Goal: Information Seeking & Learning: Learn about a topic

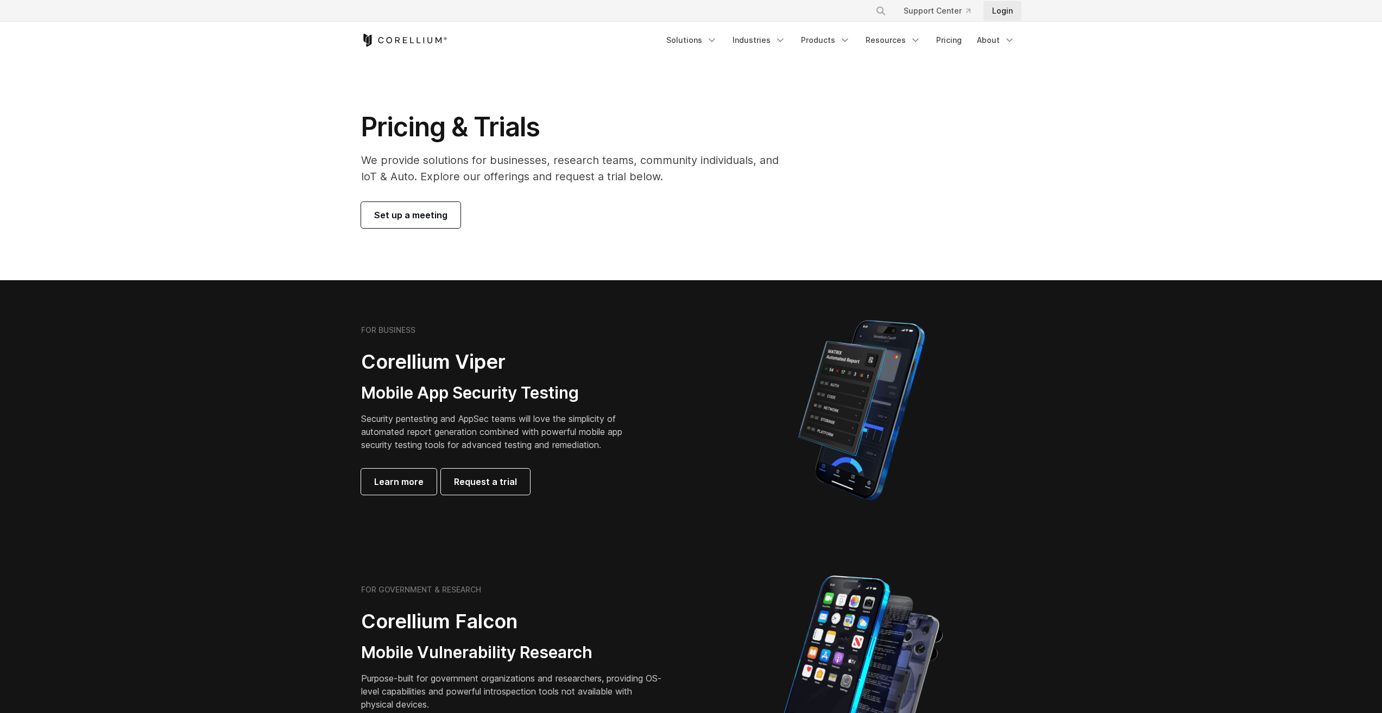
click at [997, 8] on link "Login" at bounding box center [1003, 11] width 38 height 20
click at [447, 218] on link "Set up a meeting" at bounding box center [410, 215] width 99 height 26
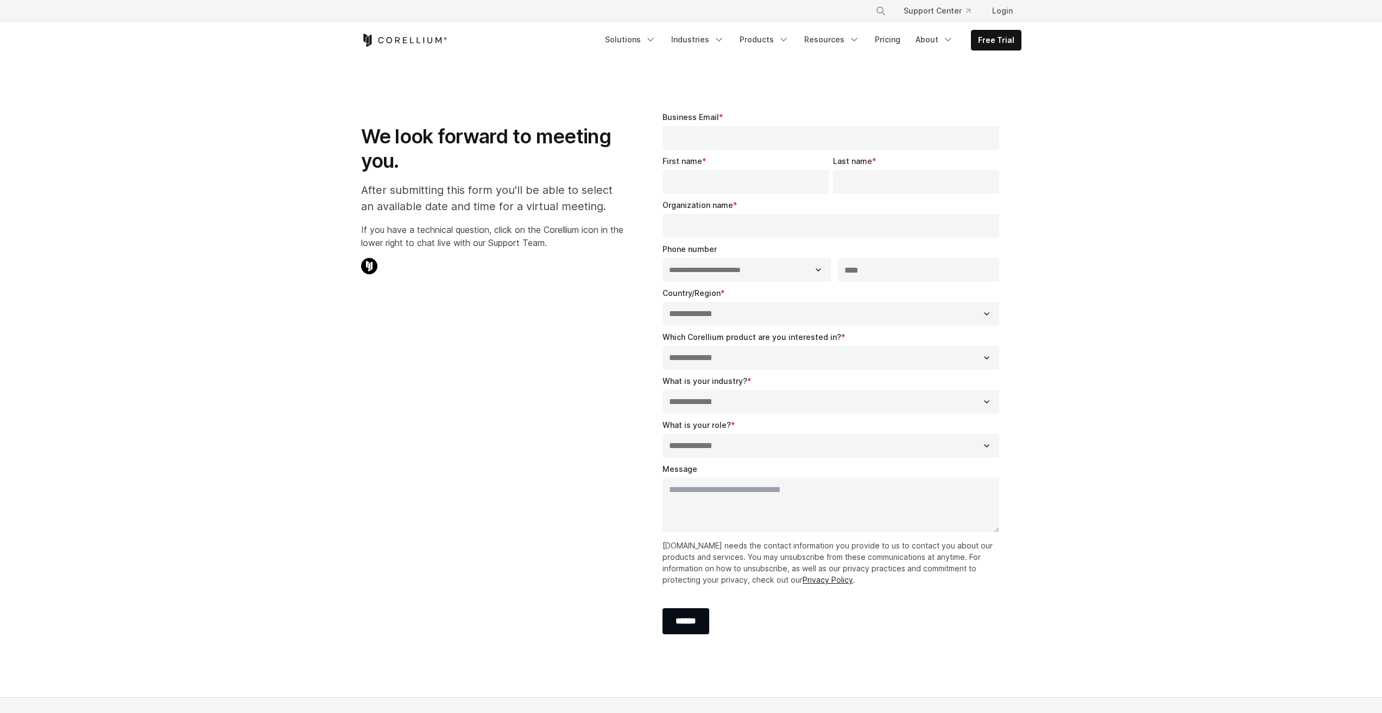
select select "**"
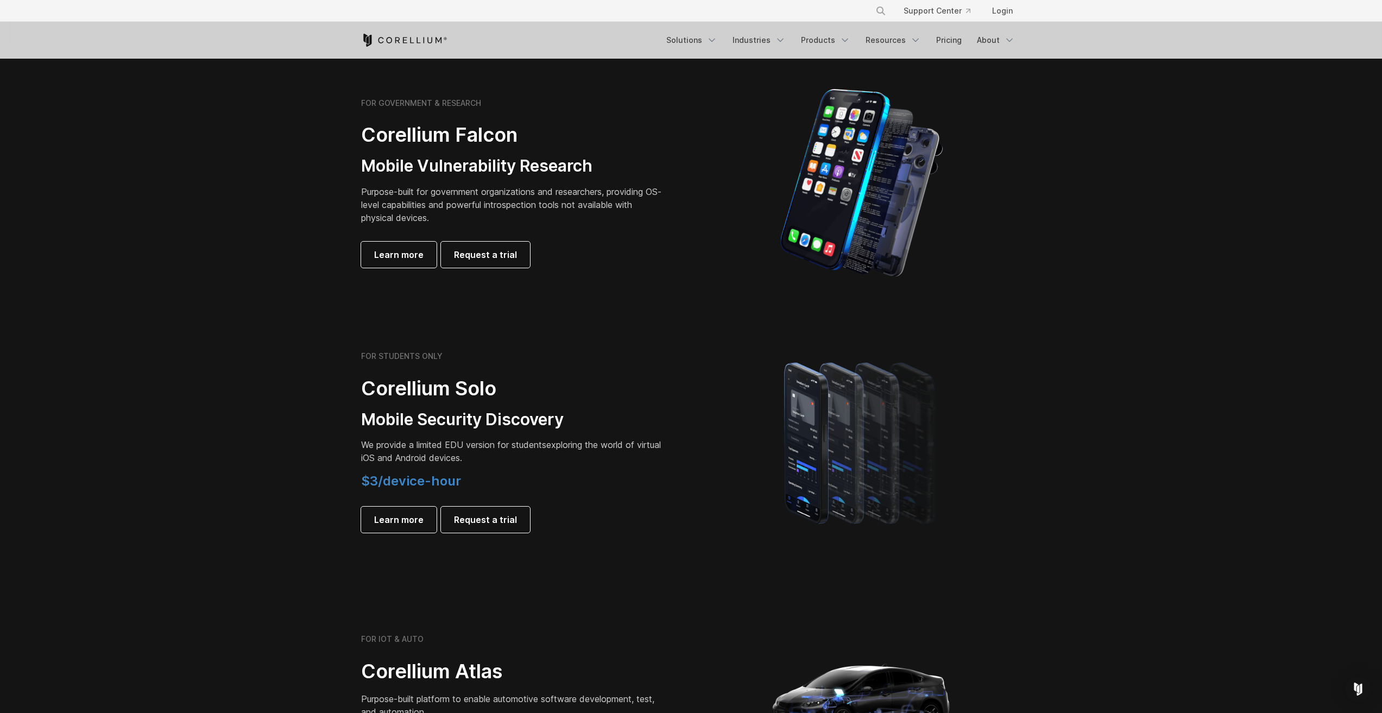
scroll to position [652, 0]
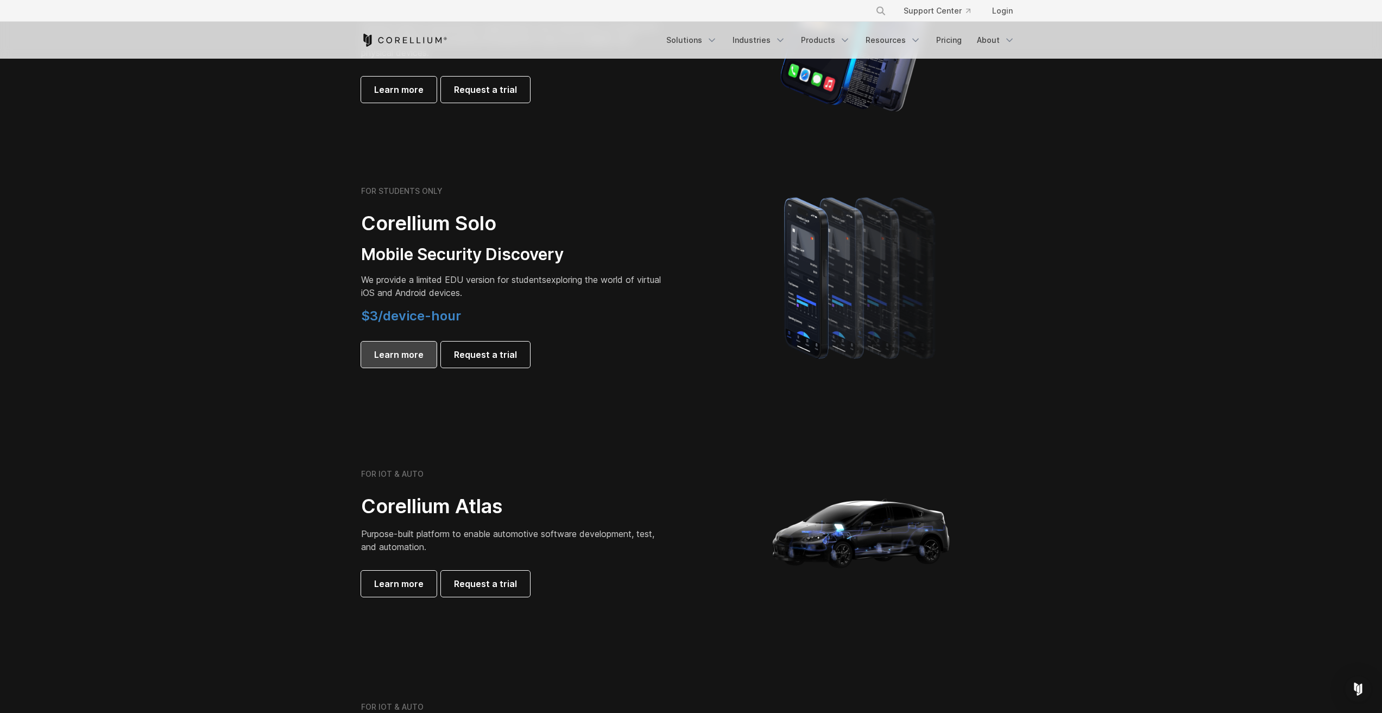
click at [382, 351] on span "Learn more" at bounding box center [398, 354] width 49 height 13
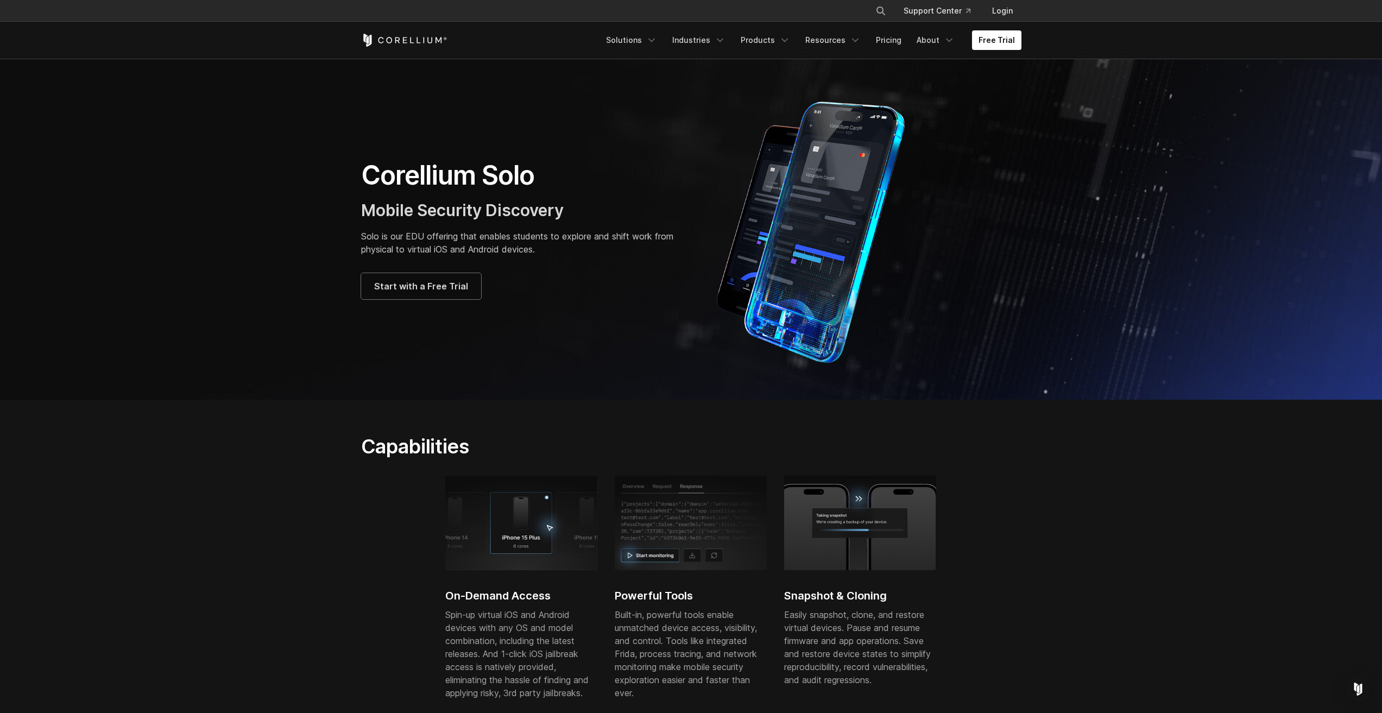
drag, startPoint x: 350, startPoint y: 173, endPoint x: 598, endPoint y: 268, distance: 265.5
click at [598, 268] on section "Corellium Solo Mobile Security Discovery Solo is our EDU offering that enables …" at bounding box center [691, 229] width 1382 height 341
click at [598, 268] on div "Corellium Solo Mobile Security Discovery Solo is our EDU offering that enables …" at bounding box center [520, 229] width 319 height 140
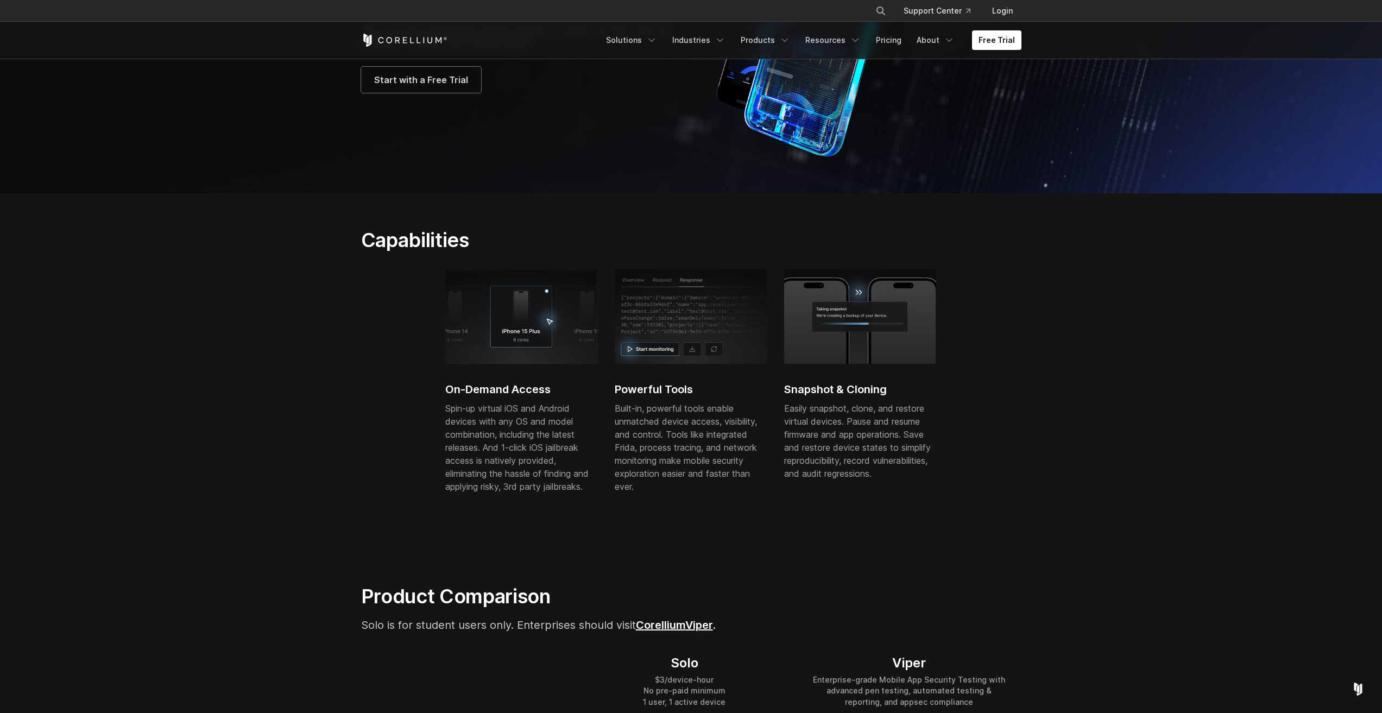
scroll to position [217, 0]
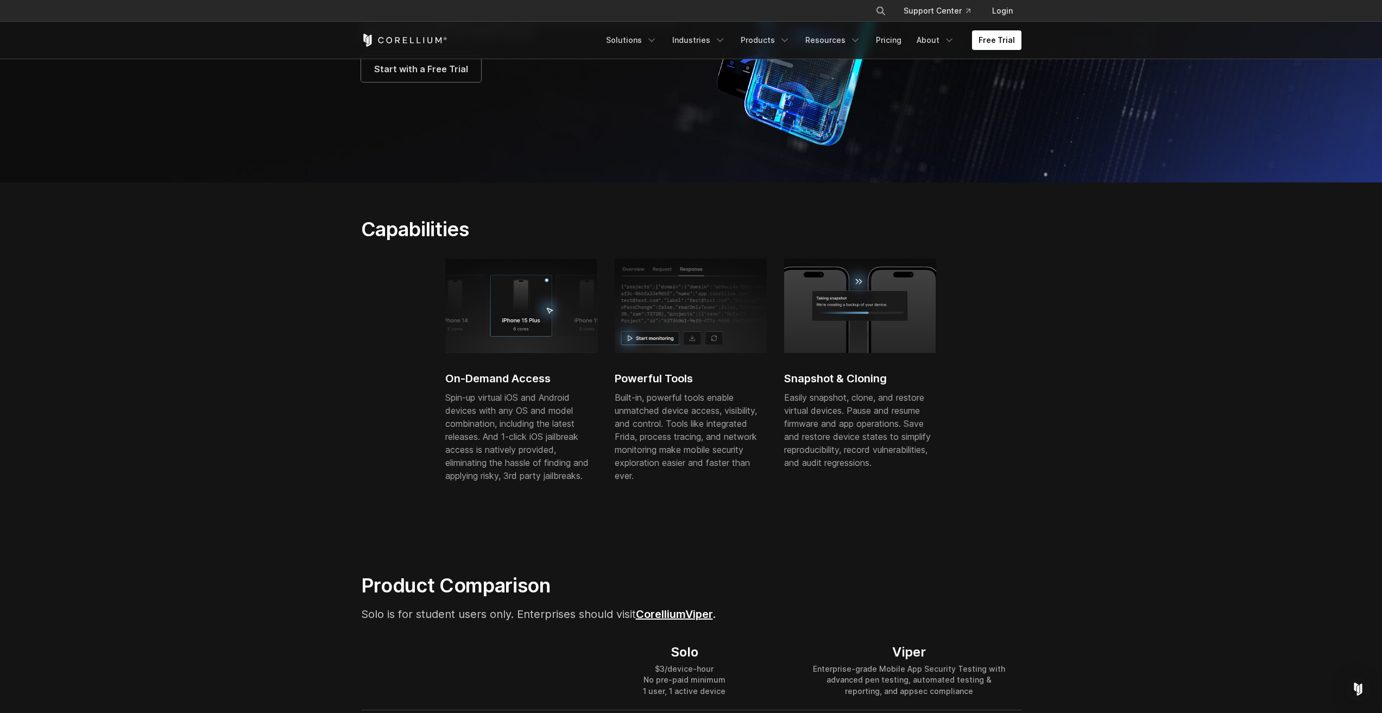
drag, startPoint x: 379, startPoint y: 267, endPoint x: 1039, endPoint y: 457, distance: 686.8
click at [1039, 457] on section "Capabilities On-Demand Access Spin-up virtual iOS and Android devices with any …" at bounding box center [691, 361] width 1382 height 357
drag, startPoint x: 1019, startPoint y: 481, endPoint x: 492, endPoint y: 343, distance: 544.7
click at [492, 343] on div "On-Demand Access Spin-up virtual iOS and Android devices with any OS and model …" at bounding box center [699, 382] width 677 height 246
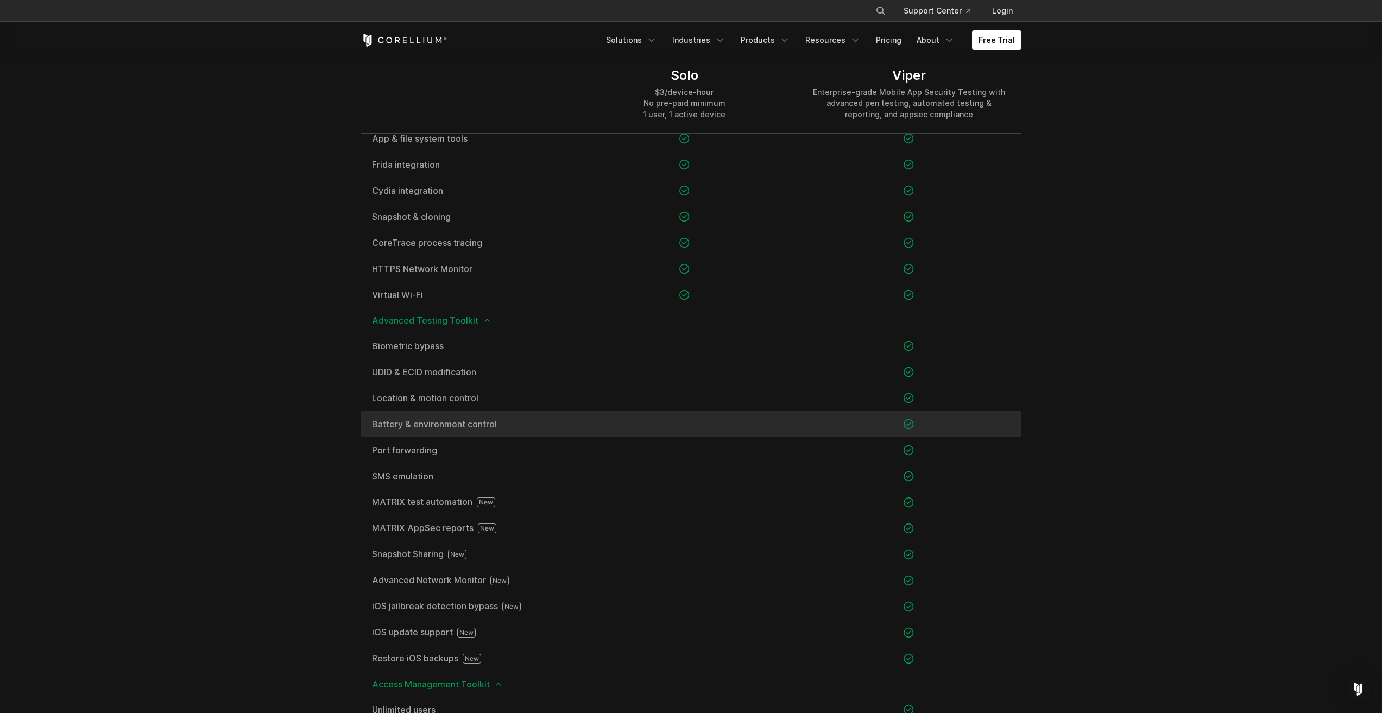
scroll to position [869, 0]
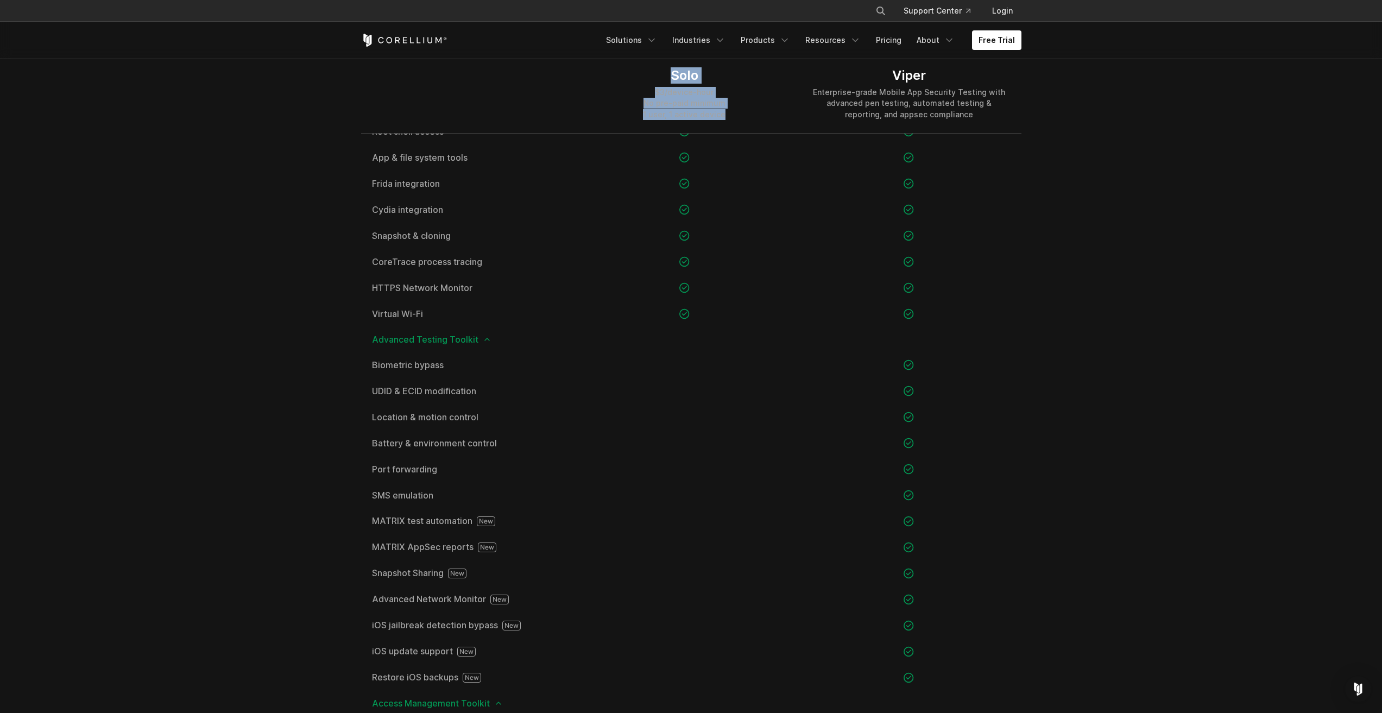
drag, startPoint x: 746, startPoint y: 109, endPoint x: 616, endPoint y: 66, distance: 136.7
click at [616, 66] on div "Solo $3/device-hour No pre-paid minimum 1 user, 1 active device" at bounding box center [685, 93] width 224 height 78
click at [620, 114] on div "Solo $3/device-hour No pre-paid minimum 1 user, 1 active device" at bounding box center [685, 93] width 224 height 78
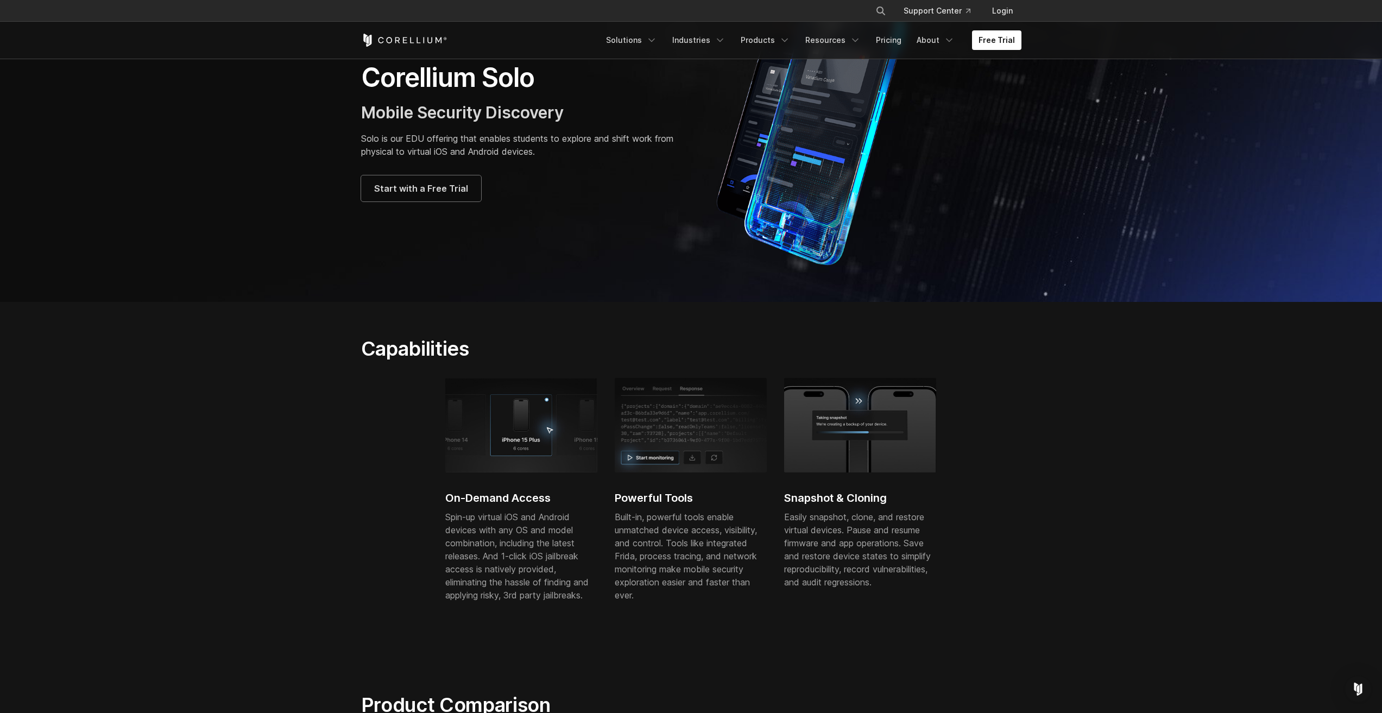
scroll to position [0, 0]
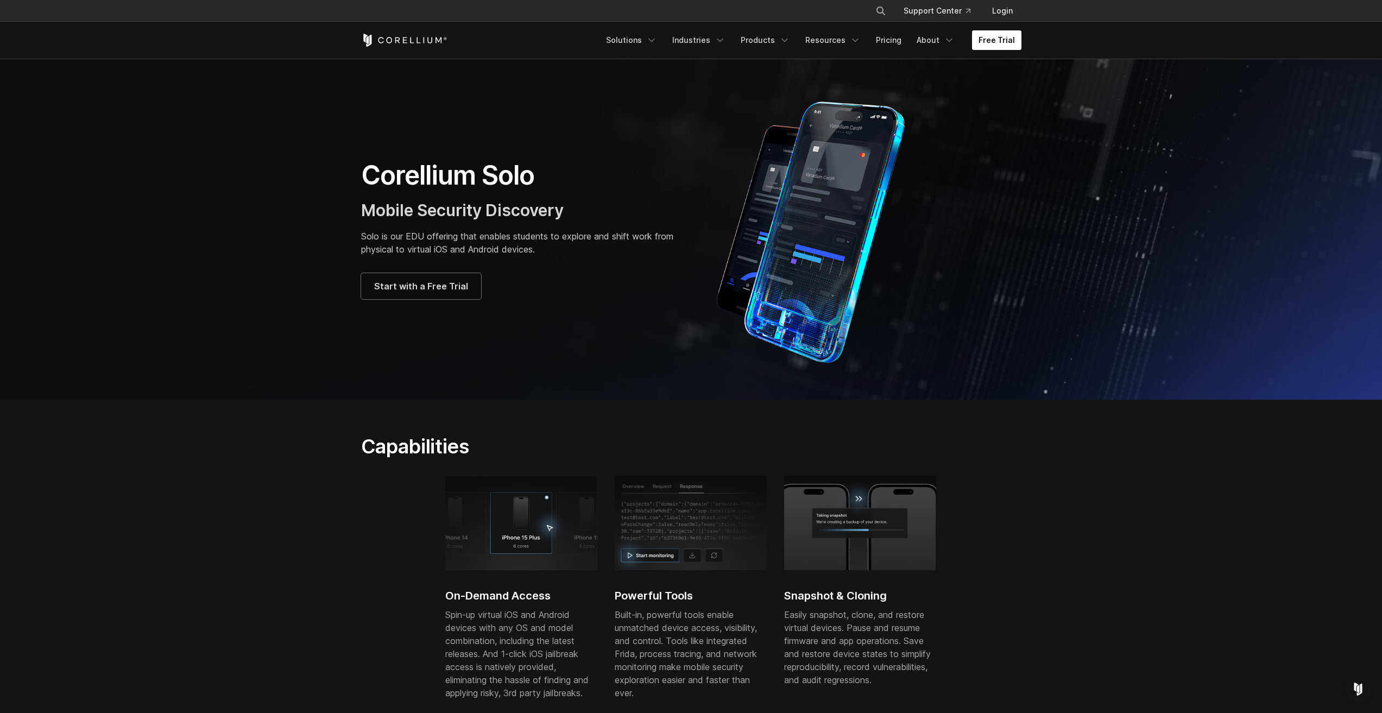
click at [1005, 40] on link "Free Trial" at bounding box center [996, 40] width 49 height 20
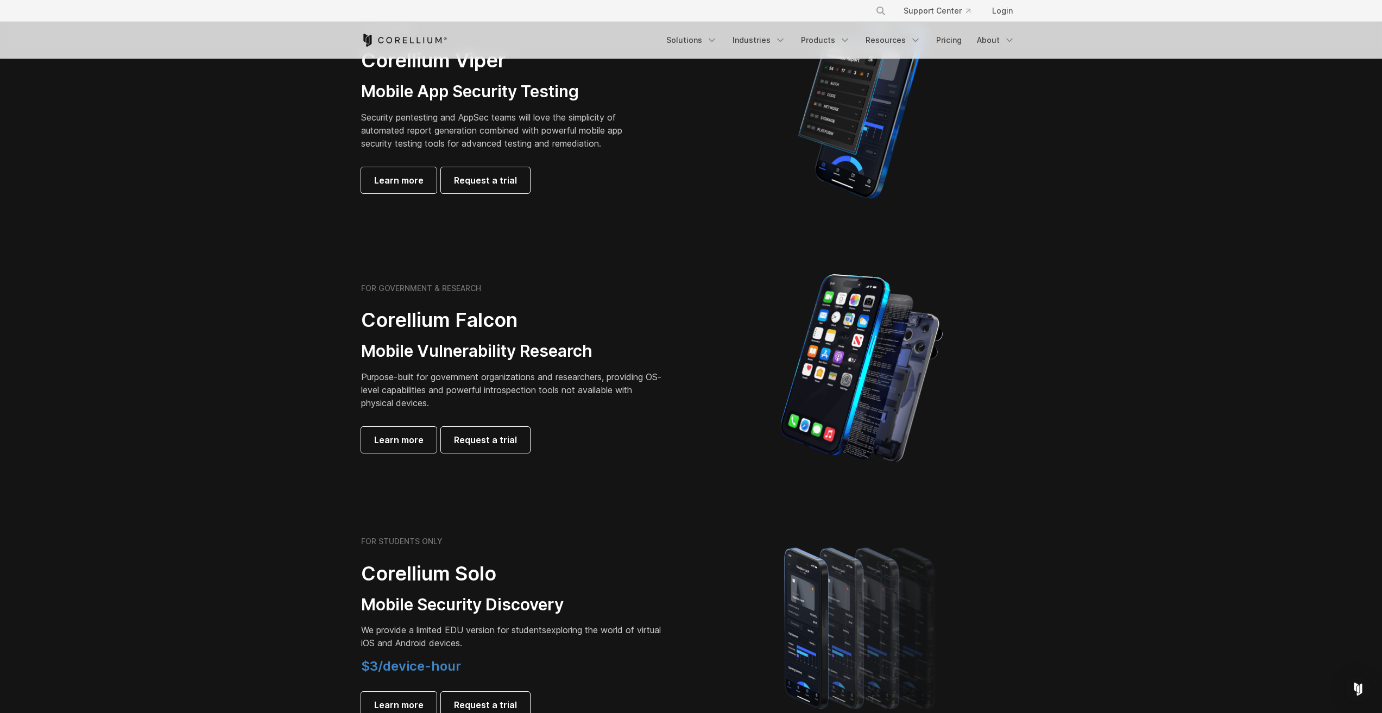
scroll to position [326, 0]
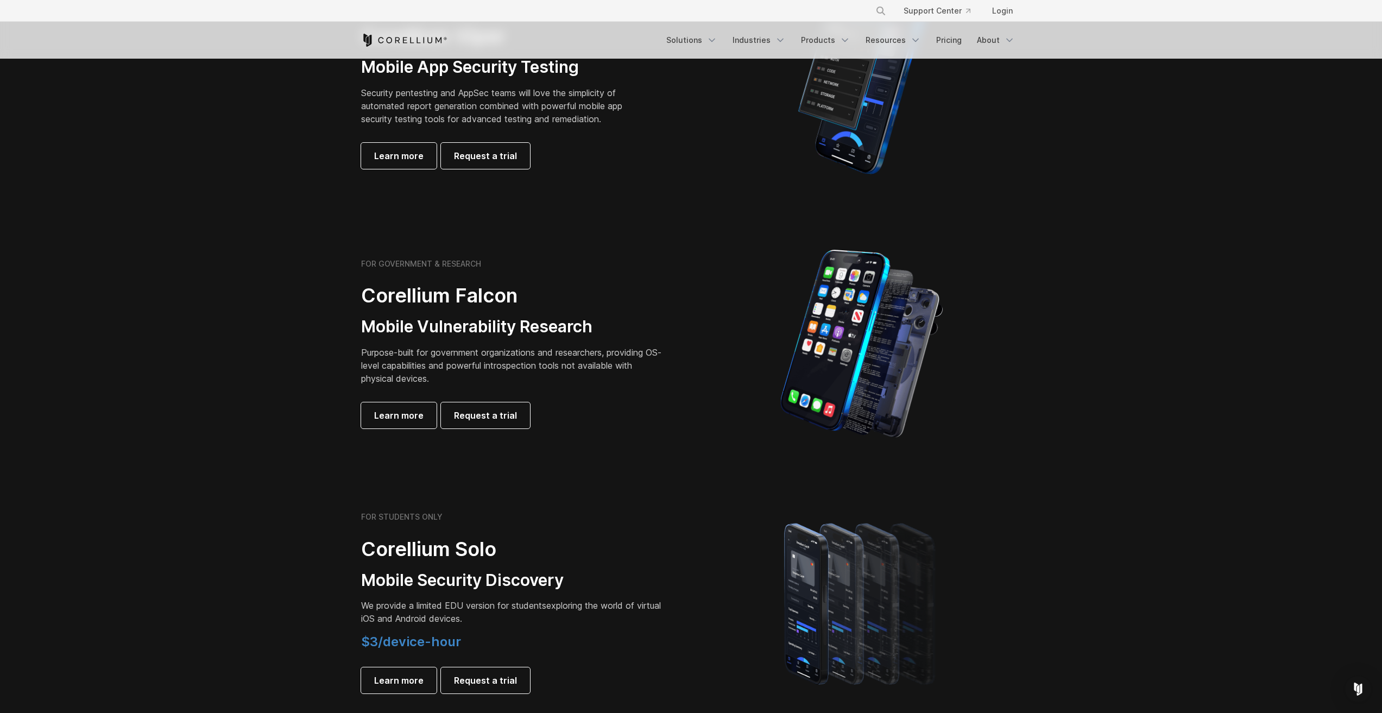
drag, startPoint x: 514, startPoint y: 385, endPoint x: 351, endPoint y: 291, distance: 188.9
click at [351, 291] on div "FOR GOVERNMENT & RESEARCH Corellium Falcon Mobile Vulnerability Research Purpos…" at bounding box center [520, 343] width 341 height 169
click at [348, 289] on section "FOR GOVERNMENT & RESEARCH Corellium Falcon Mobile Vulnerability Research Purpos…" at bounding box center [691, 344] width 1382 height 260
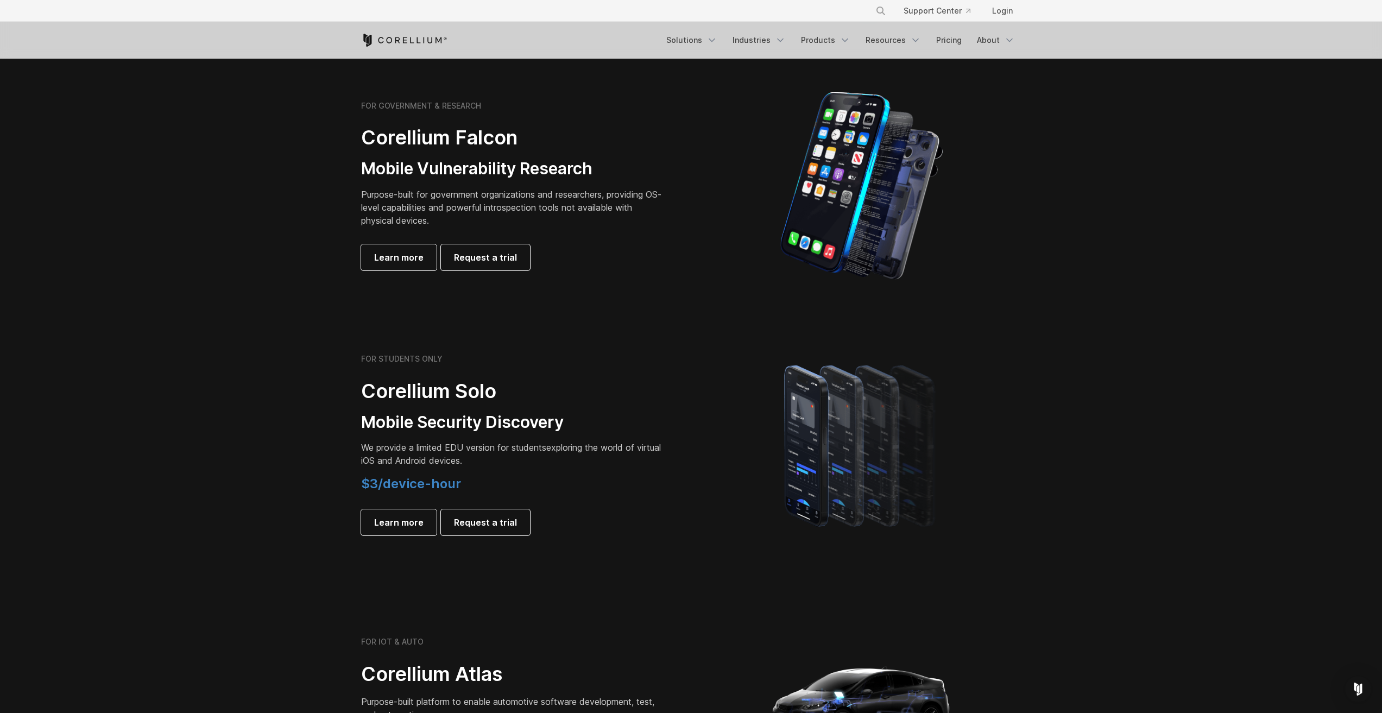
scroll to position [489, 0]
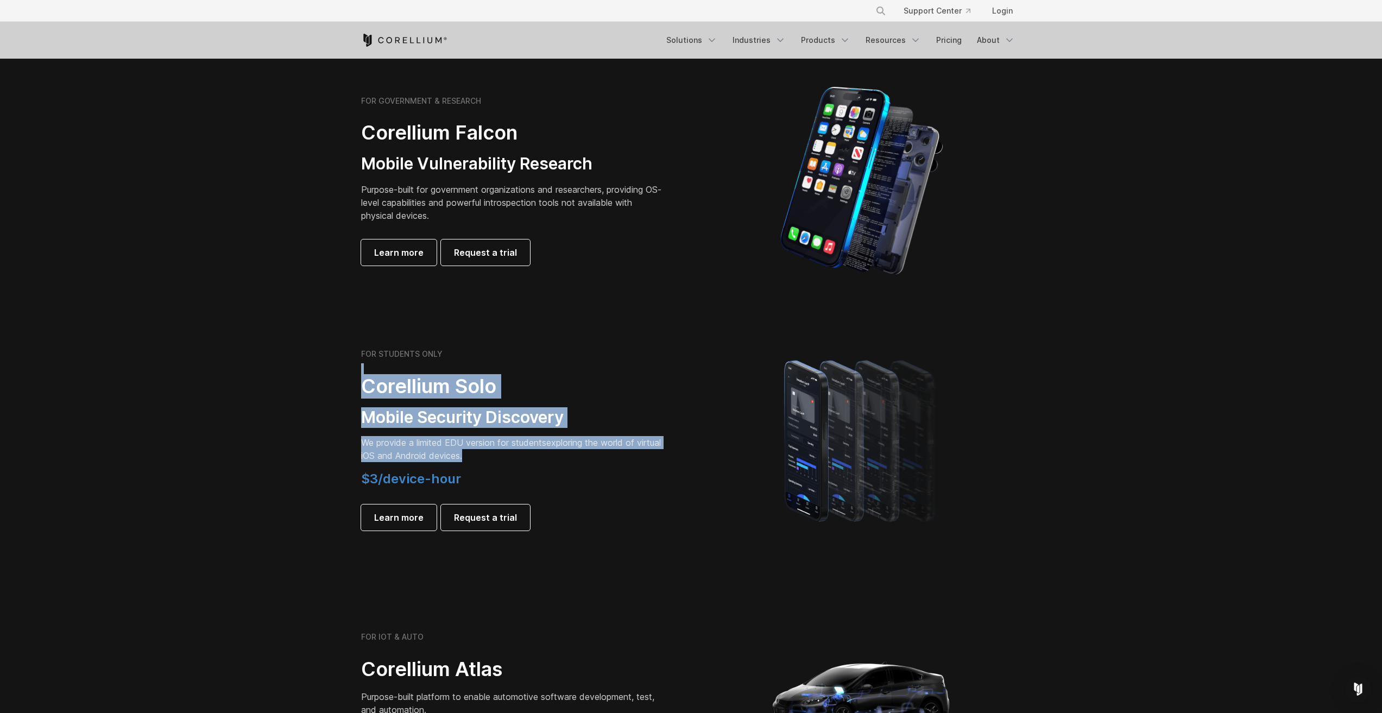
drag, startPoint x: 315, startPoint y: 368, endPoint x: 638, endPoint y: 457, distance: 335.9
click at [638, 457] on section "FOR STUDENTS ONLY Corellium Solo Mobile Security Discovery We provide a limited…" at bounding box center [691, 440] width 1382 height 260
click at [638, 457] on p "We provide a limited EDU version for students exploring the world of virtual iO…" at bounding box center [513, 449] width 304 height 26
drag, startPoint x: 606, startPoint y: 451, endPoint x: 316, endPoint y: 372, distance: 300.6
click at [316, 372] on section "FOR STUDENTS ONLY Corellium Solo Mobile Security Discovery We provide a limited…" at bounding box center [691, 440] width 1382 height 260
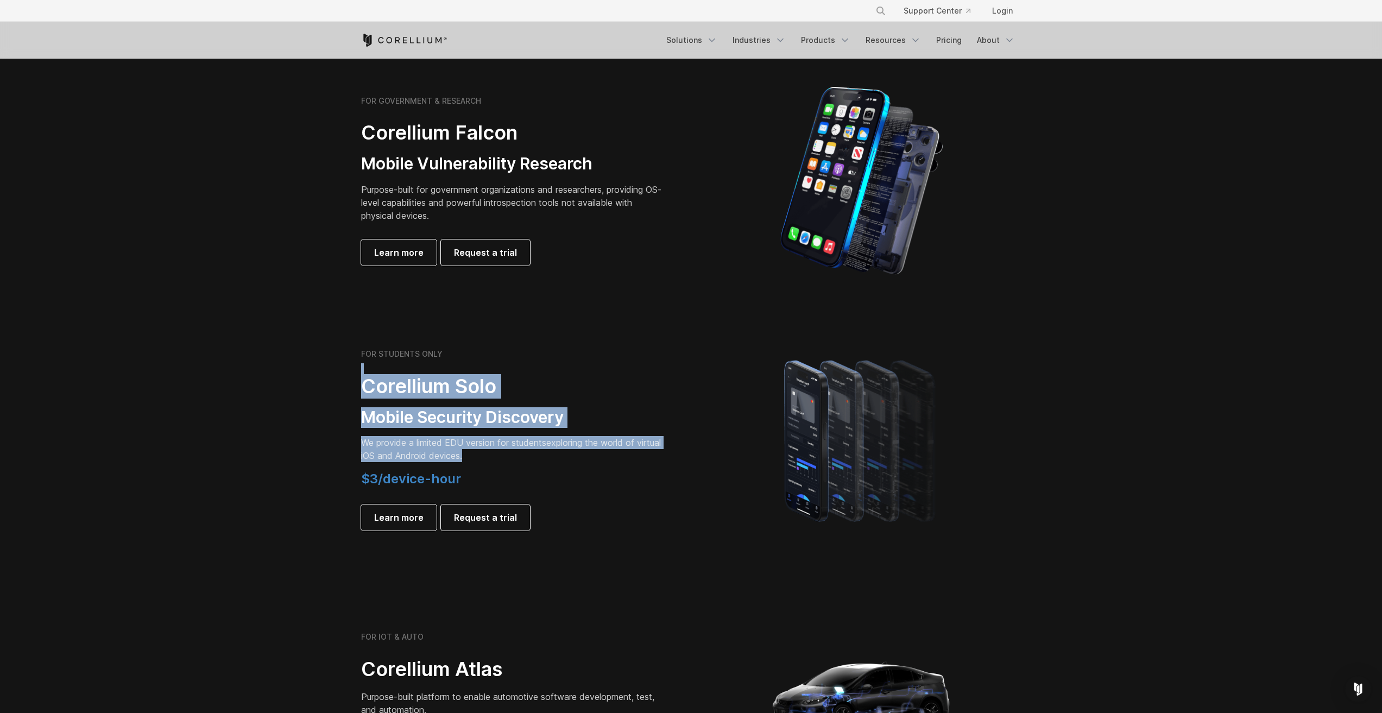
click at [315, 372] on section "FOR STUDENTS ONLY Corellium Solo Mobile Security Discovery We provide a limited…" at bounding box center [691, 440] width 1382 height 260
drag, startPoint x: 329, startPoint y: 386, endPoint x: 556, endPoint y: 462, distance: 239.8
click at [556, 462] on section "FOR STUDENTS ONLY Corellium Solo Mobile Security Discovery We provide a limited…" at bounding box center [691, 440] width 1382 height 260
click at [556, 462] on p "We provide a limited EDU version for students exploring the world of virtual iO…" at bounding box center [513, 449] width 304 height 26
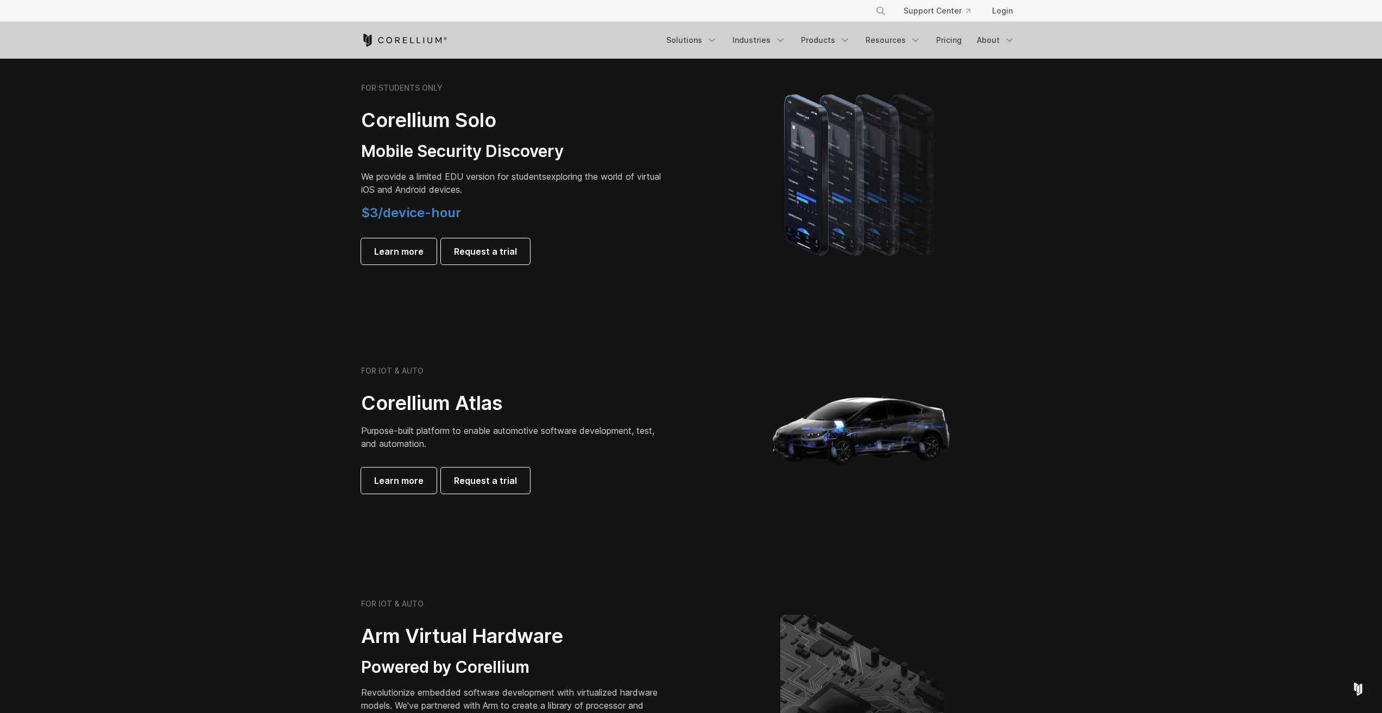
scroll to position [760, 0]
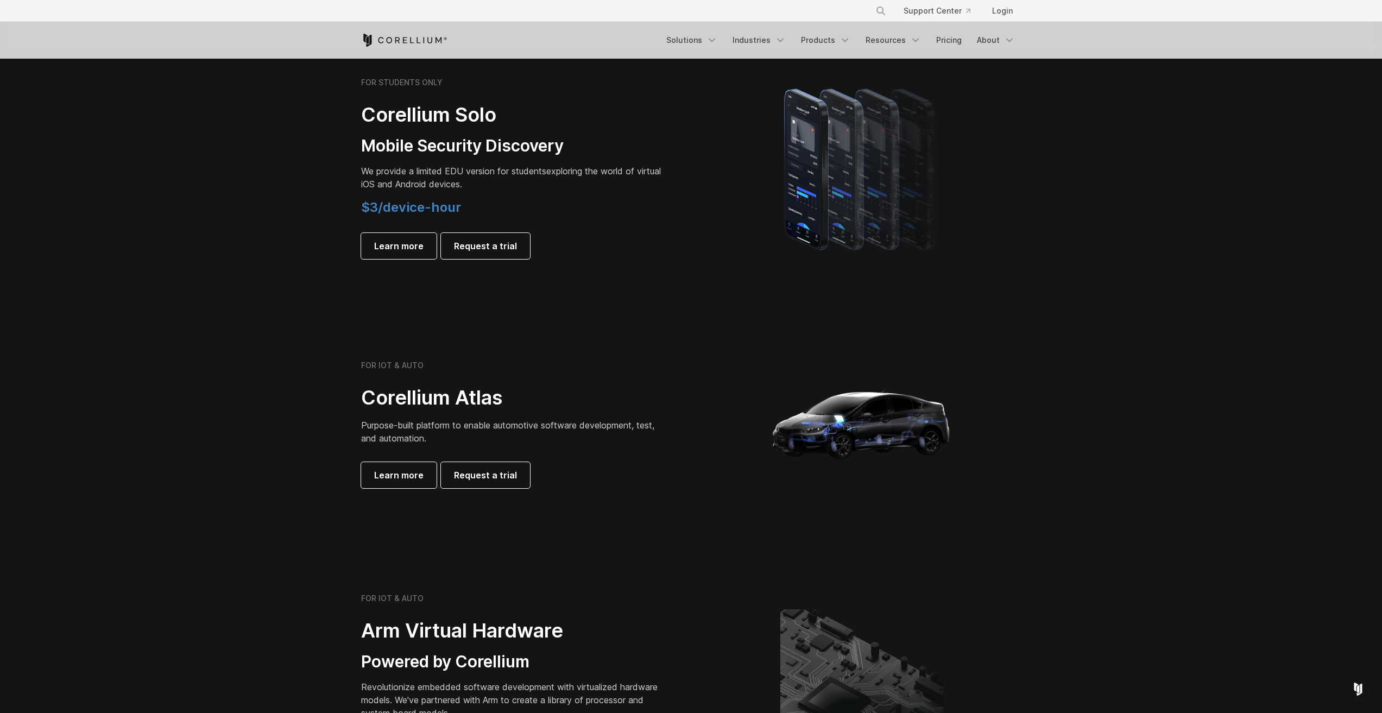
drag, startPoint x: 519, startPoint y: 441, endPoint x: 241, endPoint y: 398, distance: 281.5
click at [271, 399] on section "FOR IOT & AUTO Corellium Atlas Purpose-built platform to enable automotive soft…" at bounding box center [691, 428] width 1382 height 261
click at [241, 398] on section "FOR IOT & AUTO Corellium Atlas Purpose-built platform to enable automotive soft…" at bounding box center [691, 428] width 1382 height 261
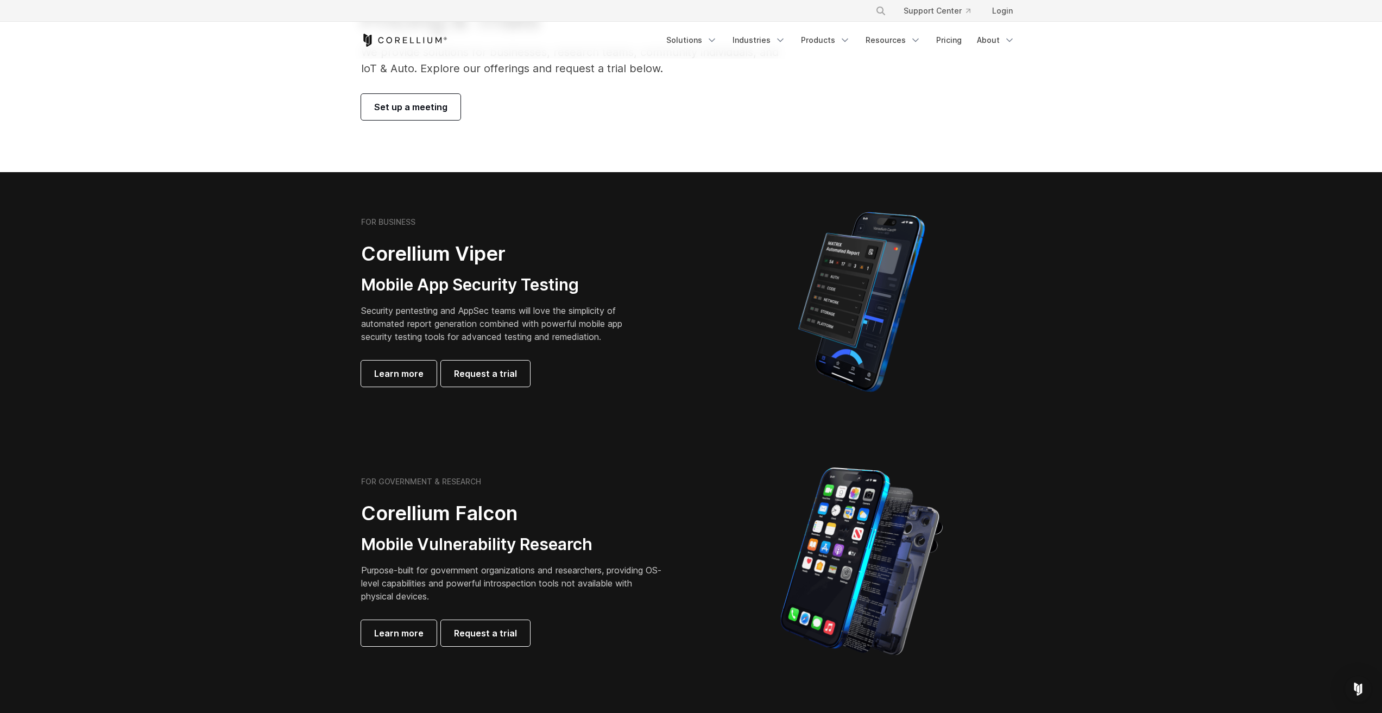
scroll to position [109, 0]
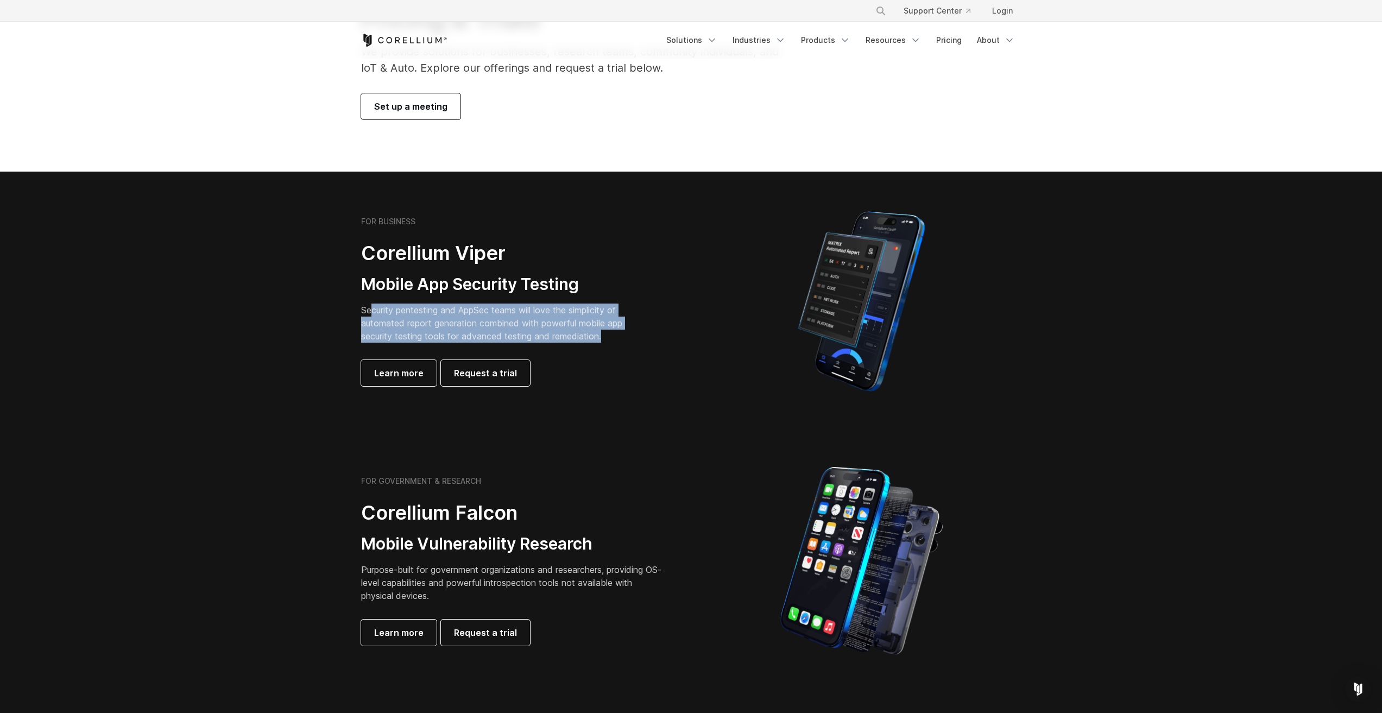
drag, startPoint x: 374, startPoint y: 313, endPoint x: 606, endPoint y: 336, distance: 233.6
click at [606, 335] on p "Security pentesting and AppSec teams will love the simplicity of automated repo…" at bounding box center [500, 323] width 278 height 39
click at [606, 336] on p "Security pentesting and AppSec teams will love the simplicity of automated repo…" at bounding box center [500, 323] width 278 height 39
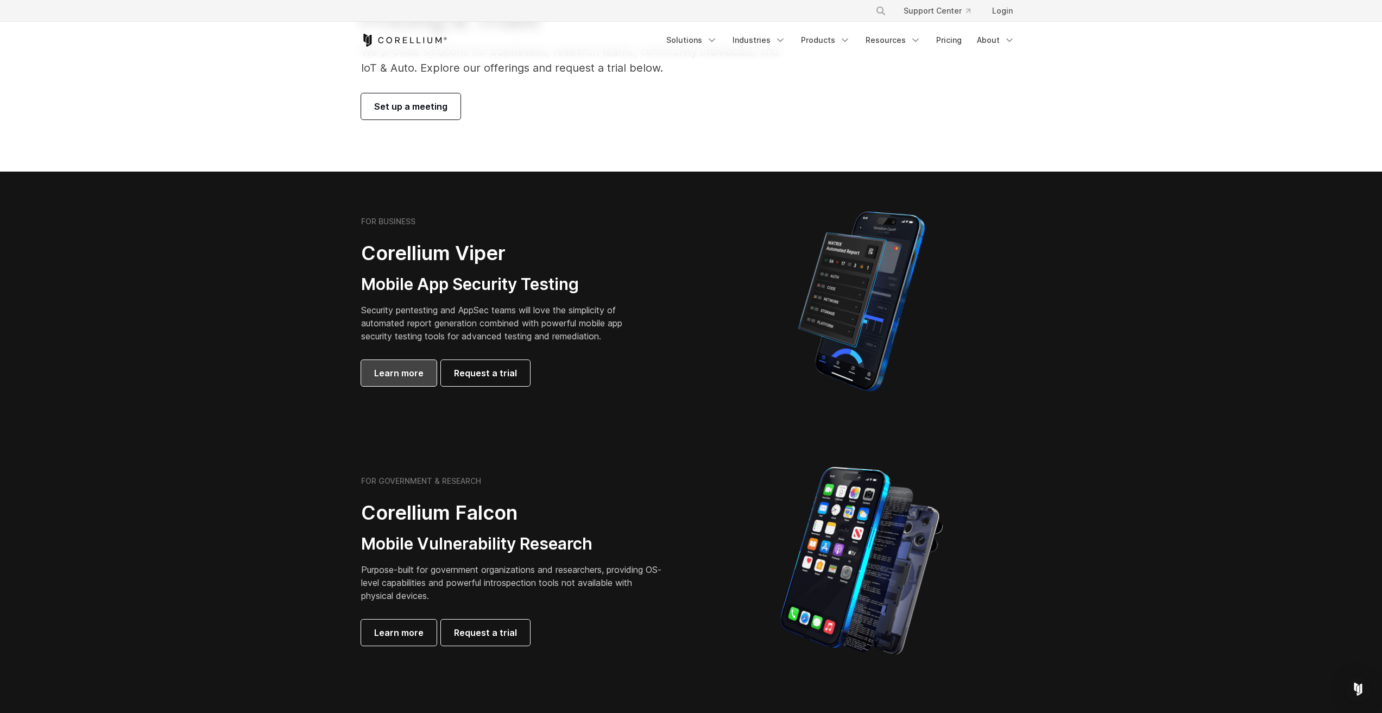
click at [425, 366] on link "Learn more" at bounding box center [399, 373] width 76 height 26
